Goal: Navigation & Orientation: Find specific page/section

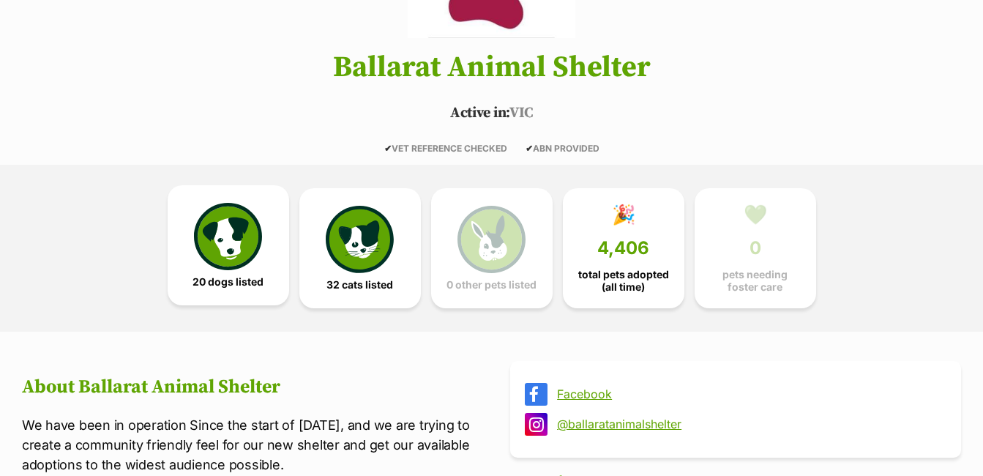
scroll to position [220, 0]
click at [242, 236] on img at bounding box center [227, 236] width 67 height 67
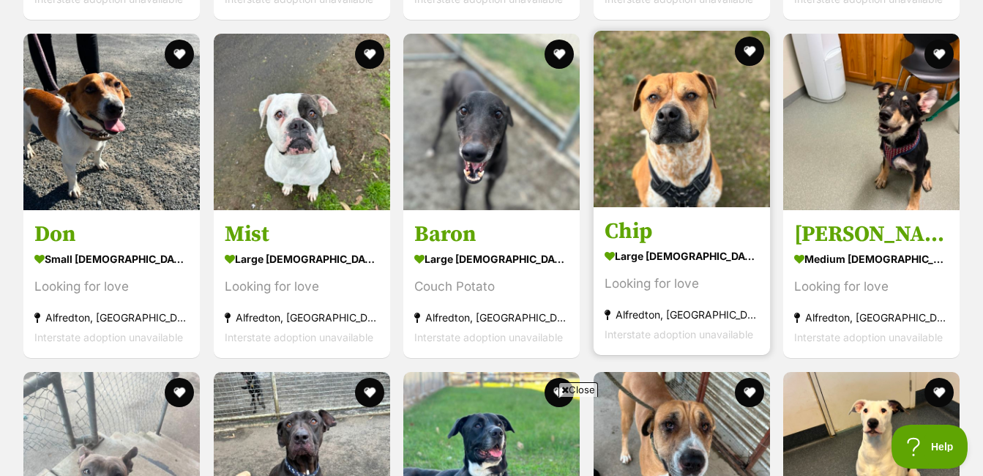
scroll to position [1794, 0]
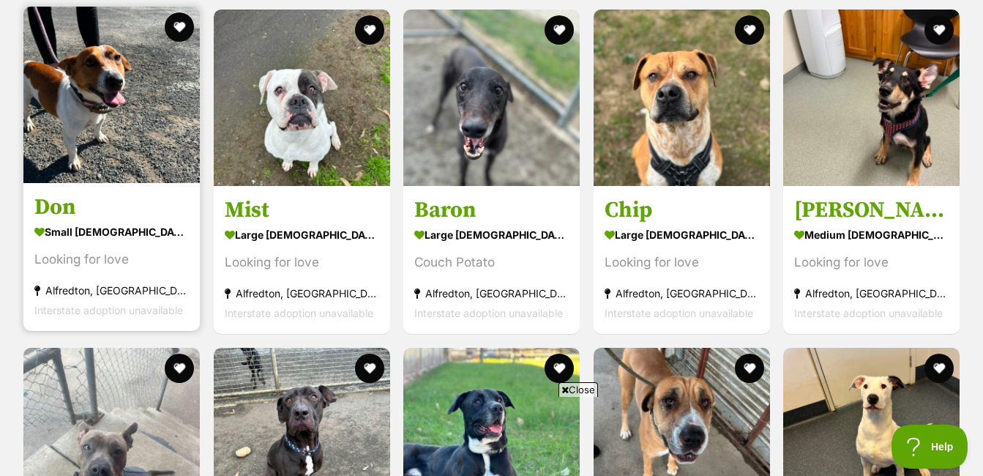
click at [88, 87] on img at bounding box center [111, 95] width 176 height 176
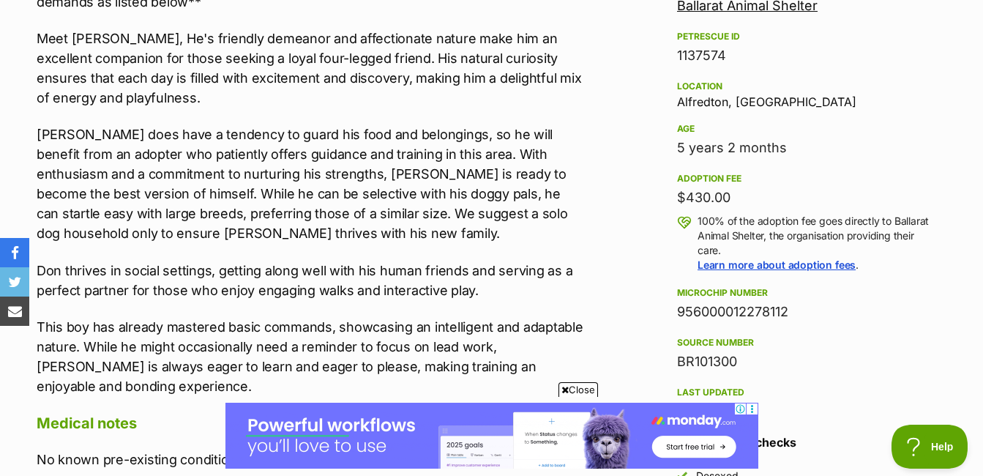
scroll to position [1025, 0]
